Goal: Transaction & Acquisition: Purchase product/service

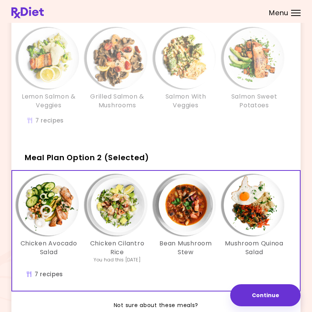
scroll to position [0, 215]
click at [83, 175] on div "Chicken Avocado Salad" at bounding box center [48, 219] width 68 height 89
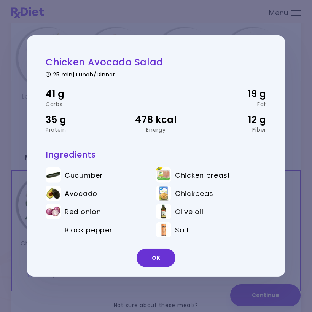
click at [156, 253] on button "OK" at bounding box center [156, 258] width 39 height 18
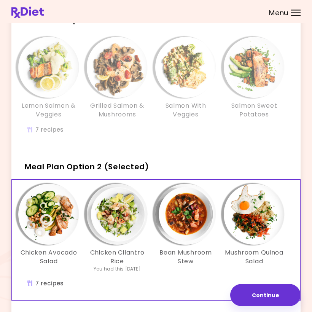
scroll to position [67, 0]
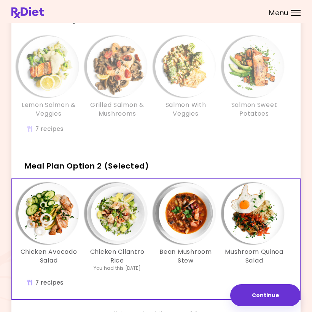
click at [97, 164] on span "Meal Plan Option 2 (Selected)" at bounding box center [87, 166] width 124 height 11
click at [96, 161] on span "Meal Plan Option 2 (Selected)" at bounding box center [87, 166] width 124 height 11
click at [269, 295] on button "Continue" at bounding box center [265, 295] width 70 height 22
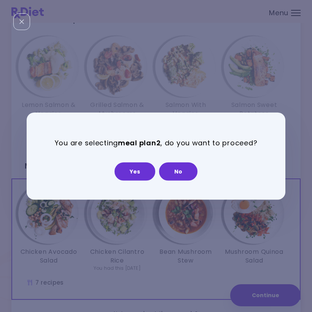
click at [135, 170] on button "Yes" at bounding box center [135, 171] width 41 height 18
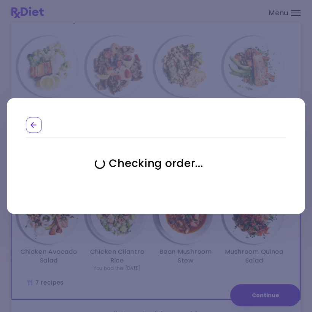
select select "**********"
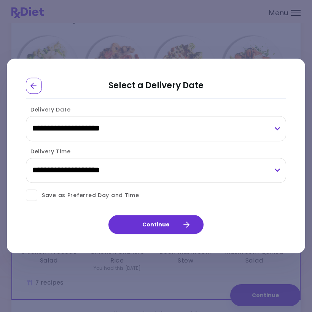
click at [182, 225] on button "Continue" at bounding box center [155, 224] width 95 height 19
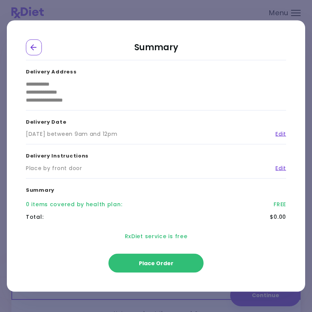
click at [175, 258] on button "Place Order" at bounding box center [155, 263] width 95 height 19
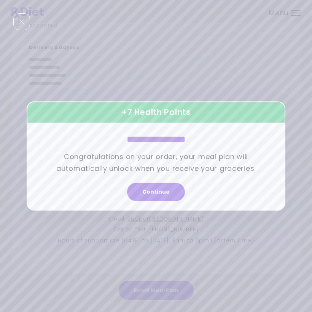
click at [157, 194] on button "Continue" at bounding box center [156, 192] width 58 height 18
